Goal: Transaction & Acquisition: Purchase product/service

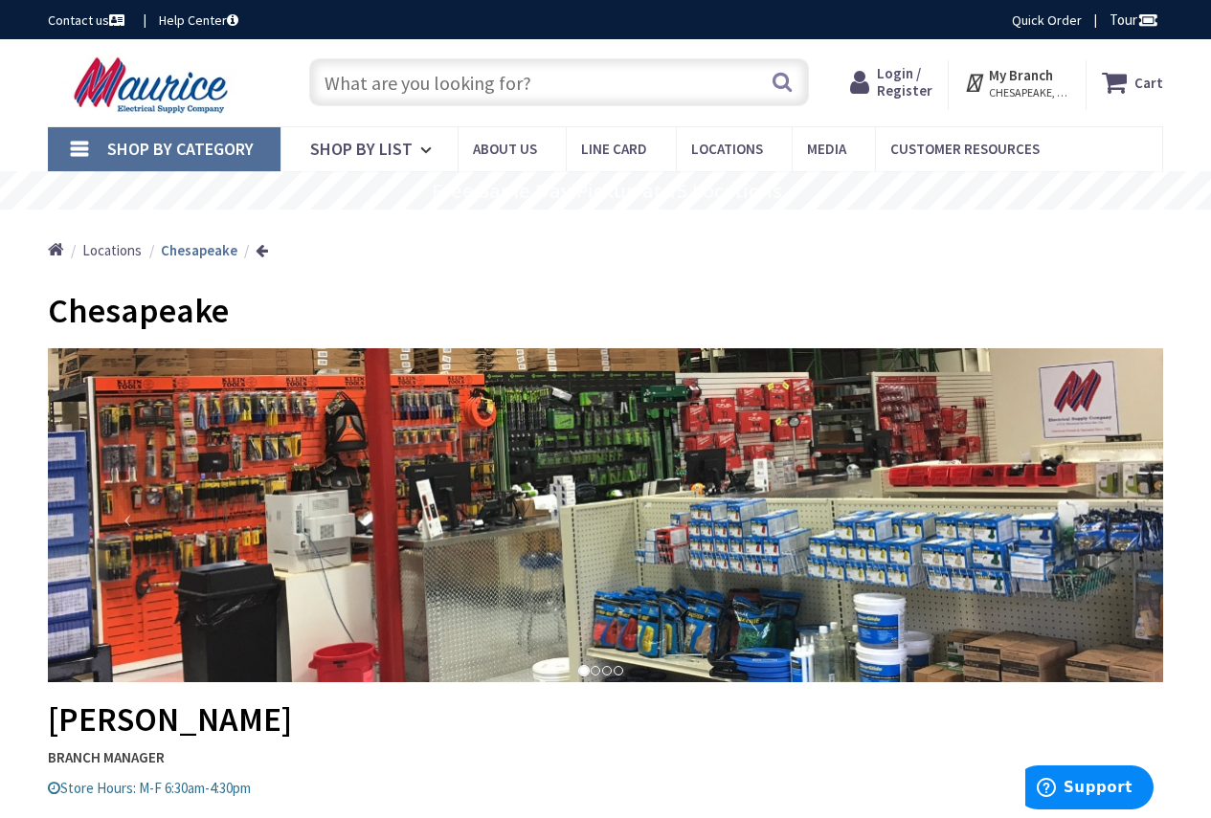
click at [922, 79] on span "Login / Register" at bounding box center [905, 81] width 56 height 35
click at [903, 77] on span "Login / Register" at bounding box center [905, 81] width 56 height 35
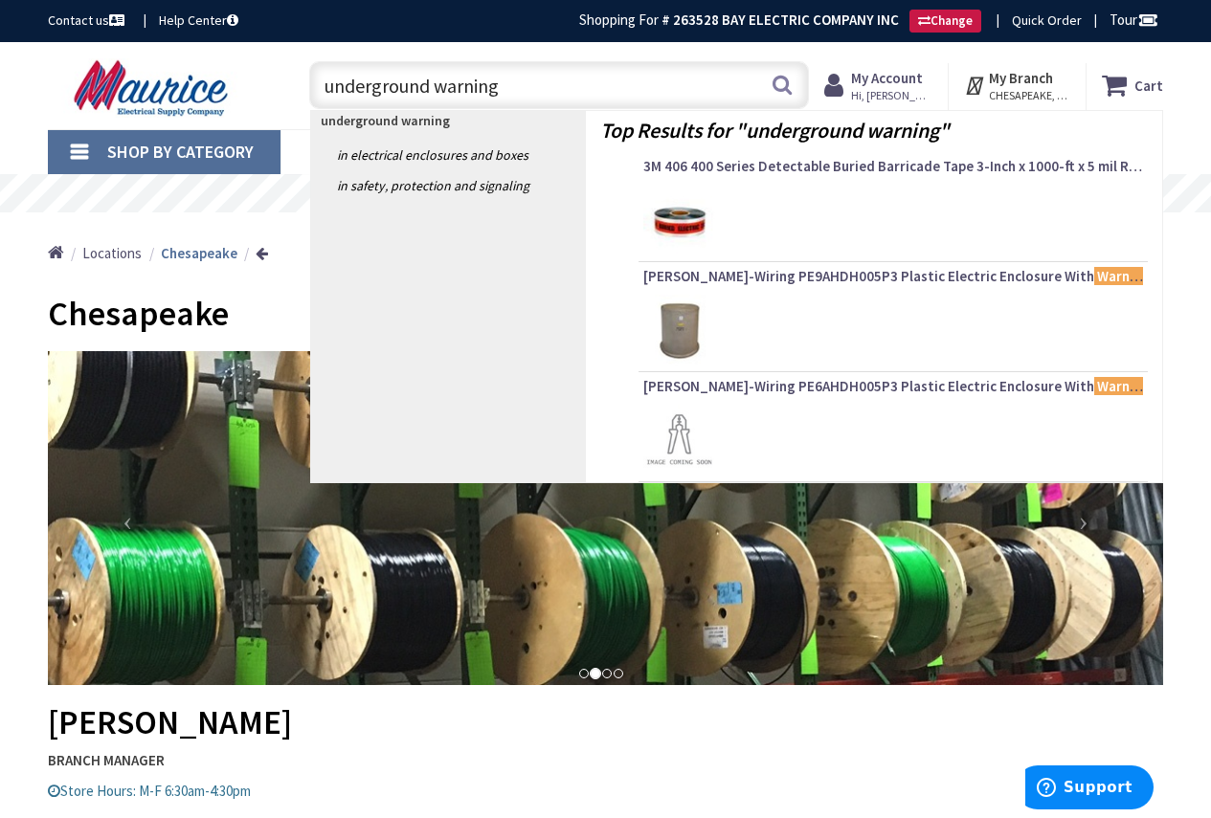
type input "underground warning"
click at [666, 213] on img at bounding box center [679, 221] width 72 height 72
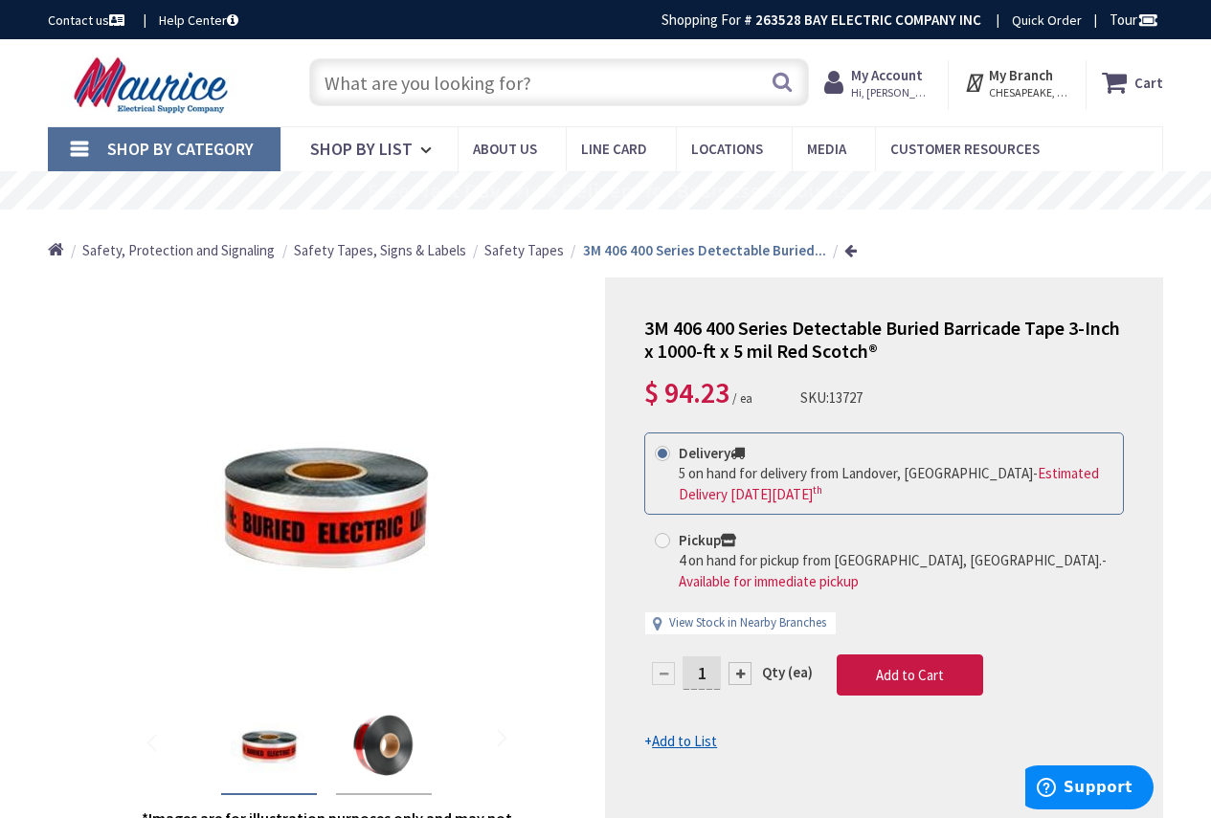
click at [570, 81] on input "text" at bounding box center [559, 82] width 500 height 48
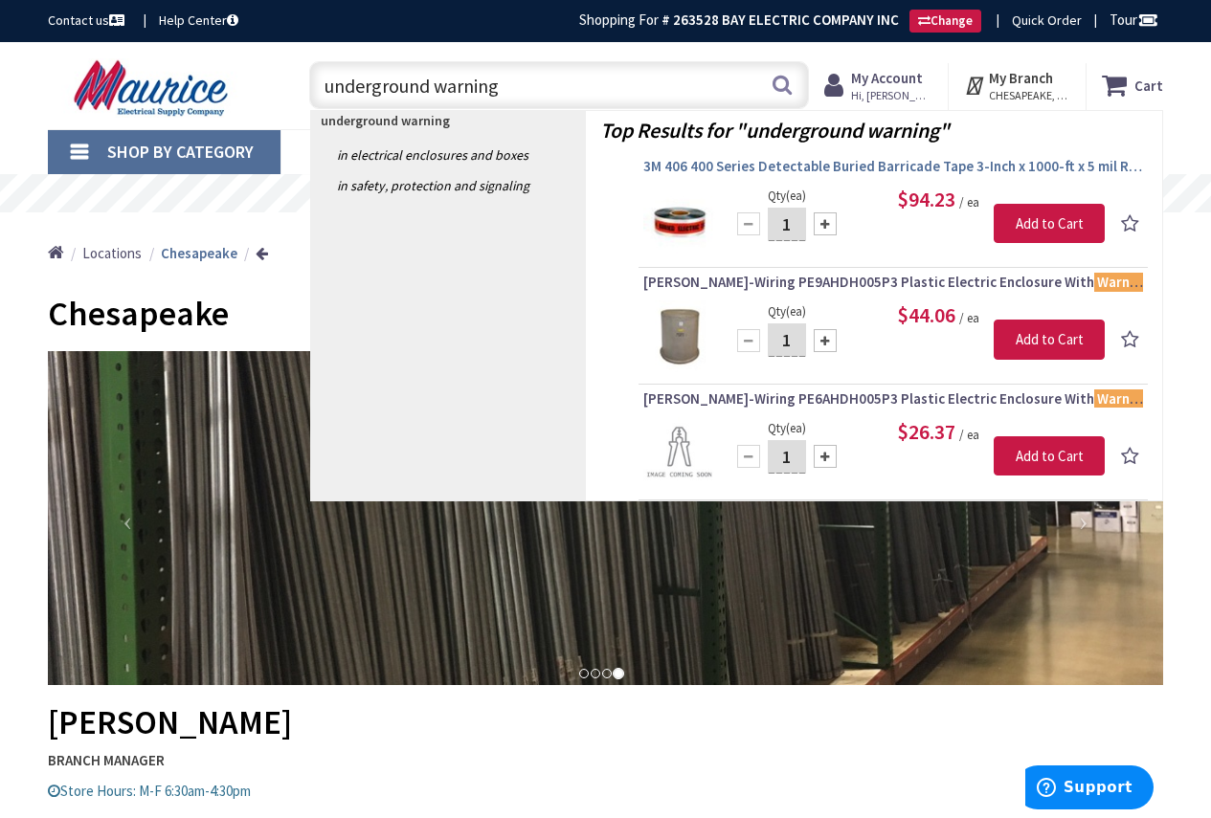
type input "underground warning"
click at [868, 173] on span "3M 406 400 Series Detectable Buried Barricade Tape 3-Inch x 1000-ft x 5 mil Red…" at bounding box center [893, 166] width 500 height 19
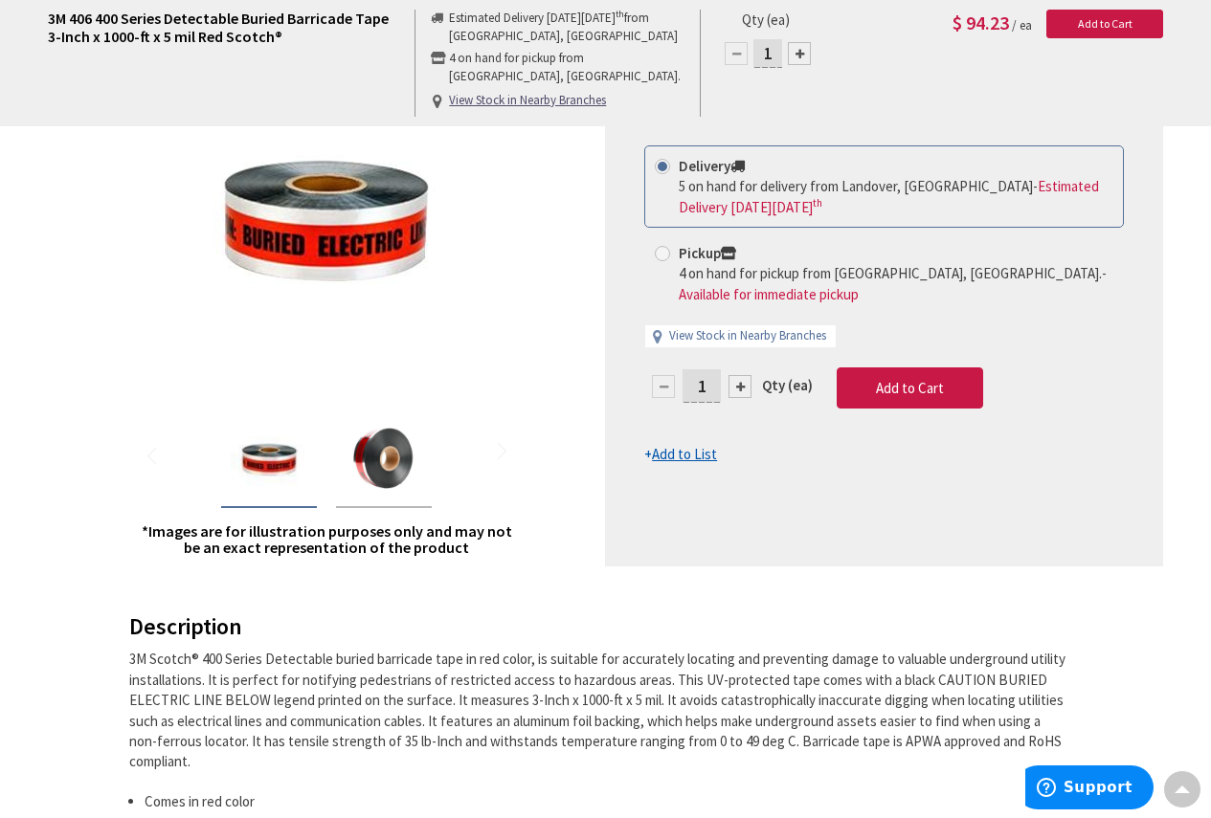
scroll to position [290, 0]
drag, startPoint x: 606, startPoint y: 748, endPoint x: 605, endPoint y: 758, distance: 10.6
click at [605, 758] on div "3M Scotch® 400 Series Detectable buried barricade tape in red color, is suitabl…" at bounding box center [598, 710] width 939 height 123
